Goal: Transaction & Acquisition: Obtain resource

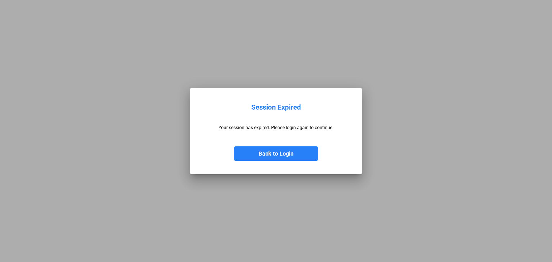
click at [291, 154] on button "Back to Login" at bounding box center [276, 153] width 84 height 14
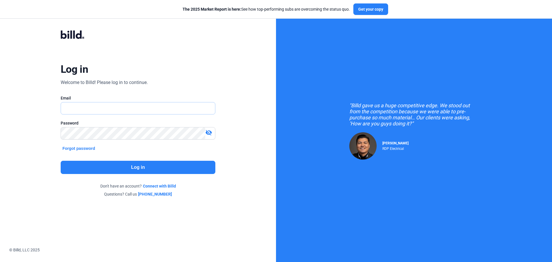
type input "[PERSON_NAME][EMAIL_ADDRESS][DOMAIN_NAME]"
click at [168, 166] on button "Log in" at bounding box center [138, 167] width 155 height 13
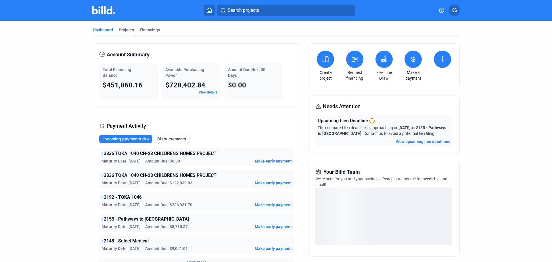
click at [122, 34] on div "Projects" at bounding box center [127, 31] width 18 height 9
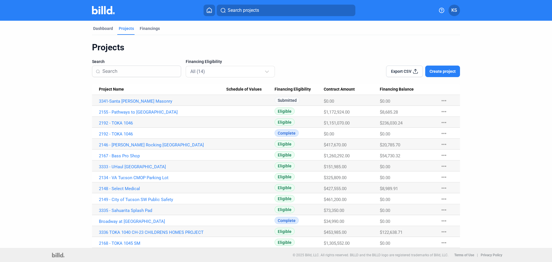
scroll to position [2, 0]
click at [146, 231] on link "3336 TOKA 1040 CH-23 CHILDRENS HOMES PROJECT" at bounding box center [162, 232] width 127 height 5
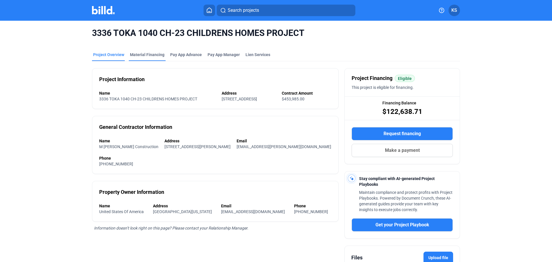
click at [145, 56] on div "Material Financing" at bounding box center [147, 55] width 35 height 6
